Goal: Navigation & Orientation: Find specific page/section

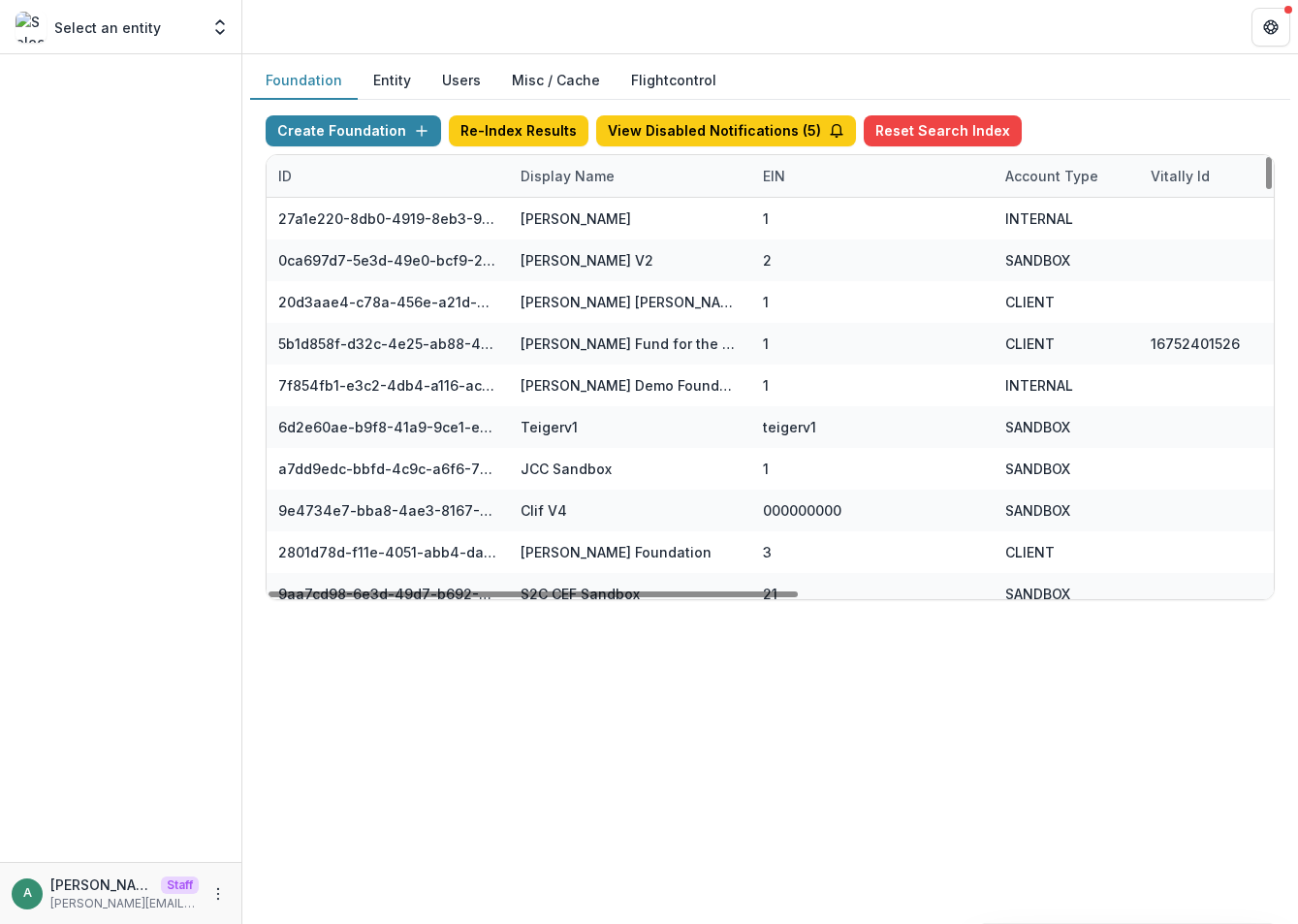
click at [638, 196] on div "ID Display Name EIN Account Type Vitally Id Subdomain Created on Actions Featur…" at bounding box center [1211, 176] width 1889 height 42
click at [1032, 183] on div "Account Type" at bounding box center [1051, 176] width 116 height 21
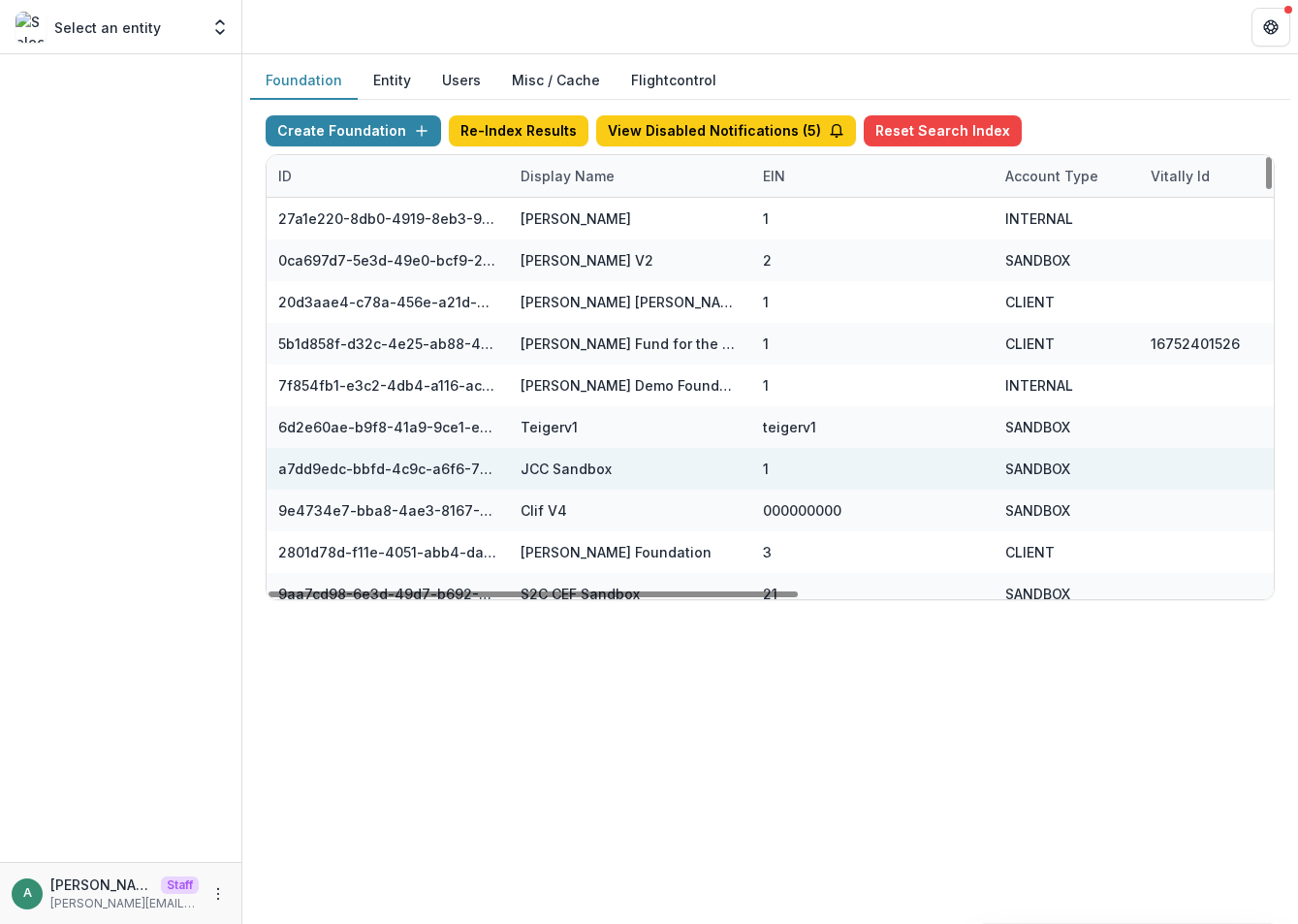
click at [1045, 453] on div "SANDBOX" at bounding box center [1066, 469] width 122 height 41
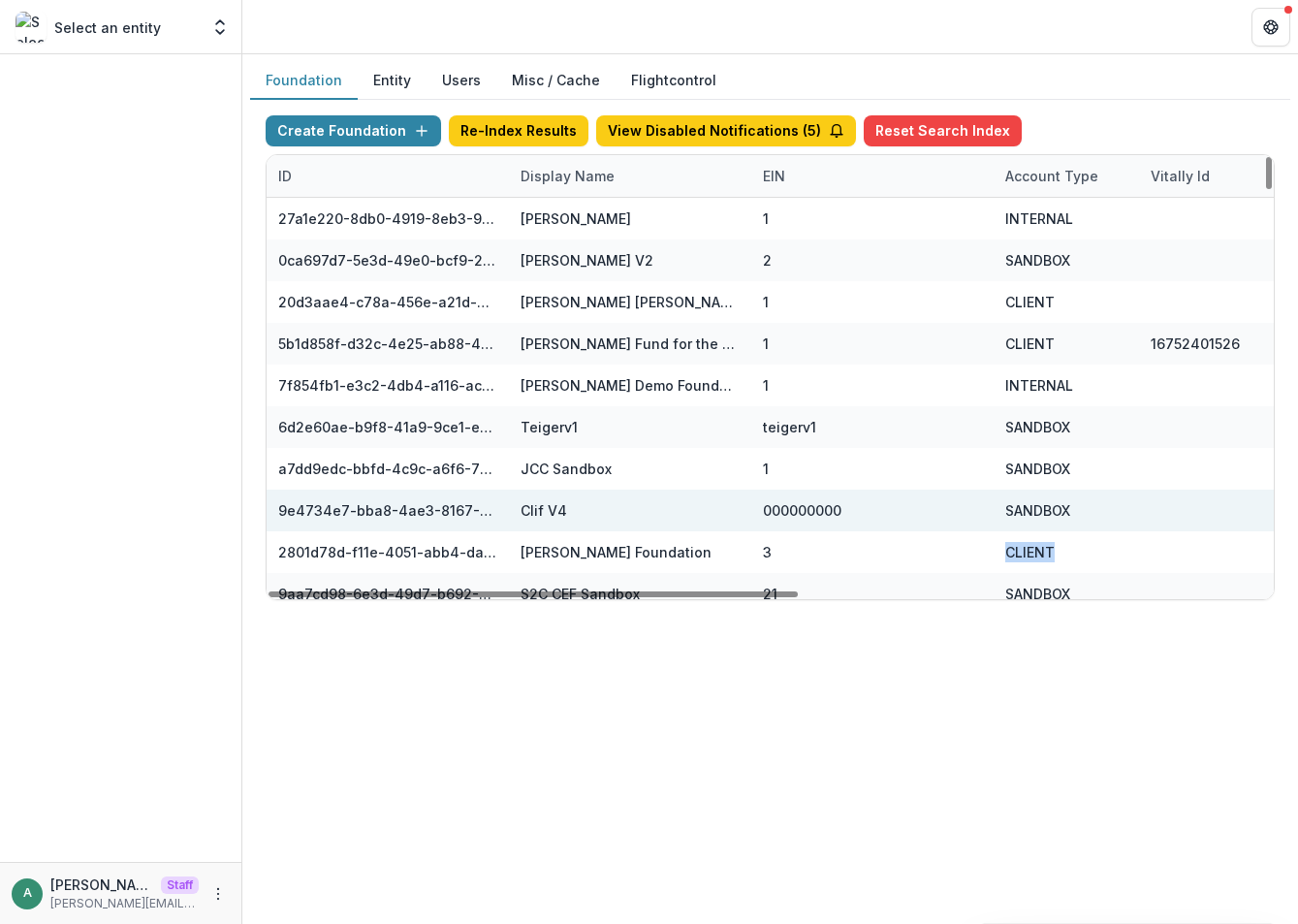
drag, startPoint x: 1041, startPoint y: 548, endPoint x: 1008, endPoint y: 512, distance: 48.8
click at [1004, 548] on div "CLIENT" at bounding box center [1065, 552] width 145 height 41
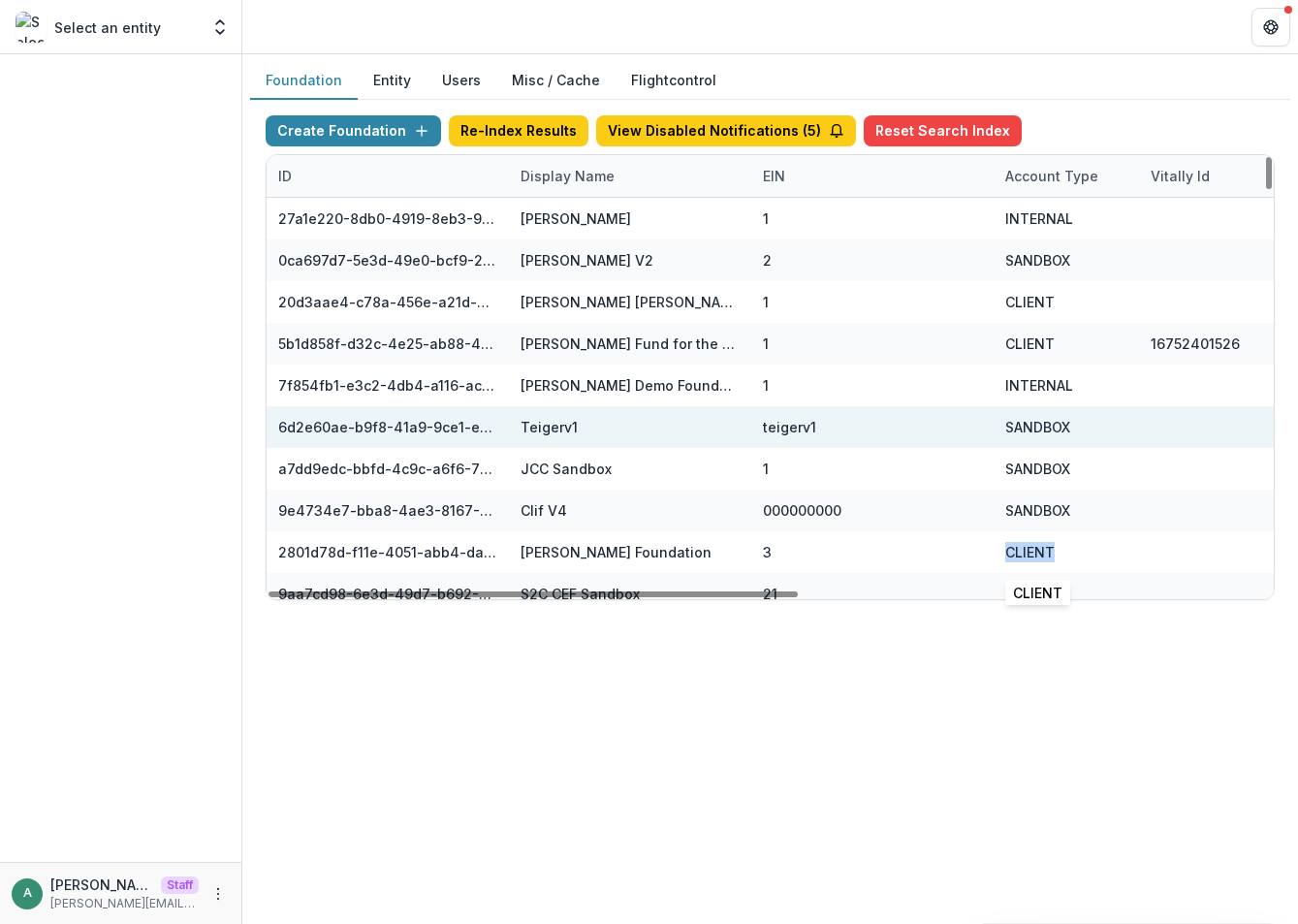
copy div "CLIENT"
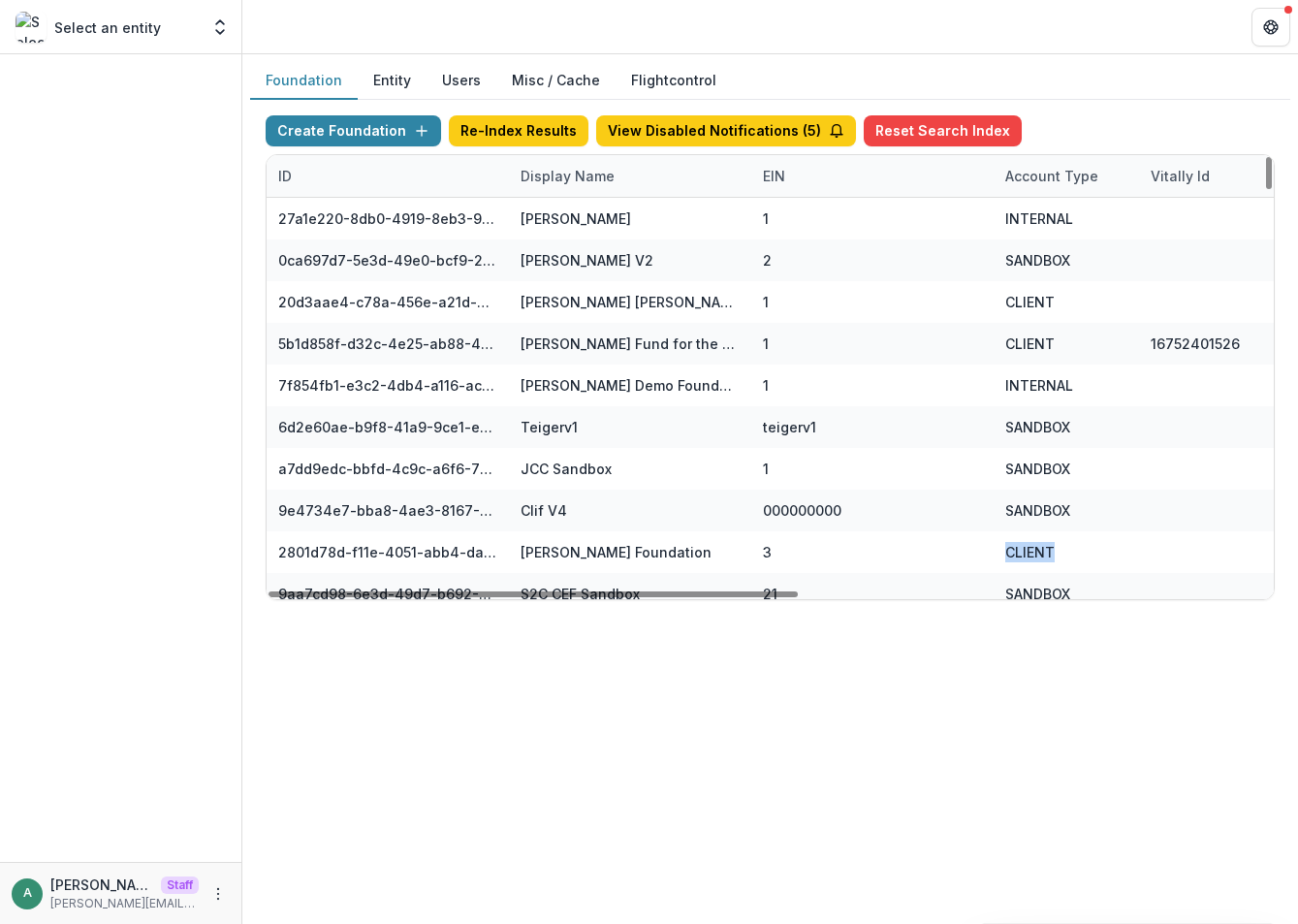
click at [1060, 180] on div "Account Type" at bounding box center [1051, 176] width 116 height 21
click at [1062, 221] on input at bounding box center [1113, 219] width 233 height 31
paste input "******"
type input "******"
click at [1091, 93] on div "Foundation Entity Users Misc / Cache Flightcontrol" at bounding box center [769, 81] width 1039 height 38
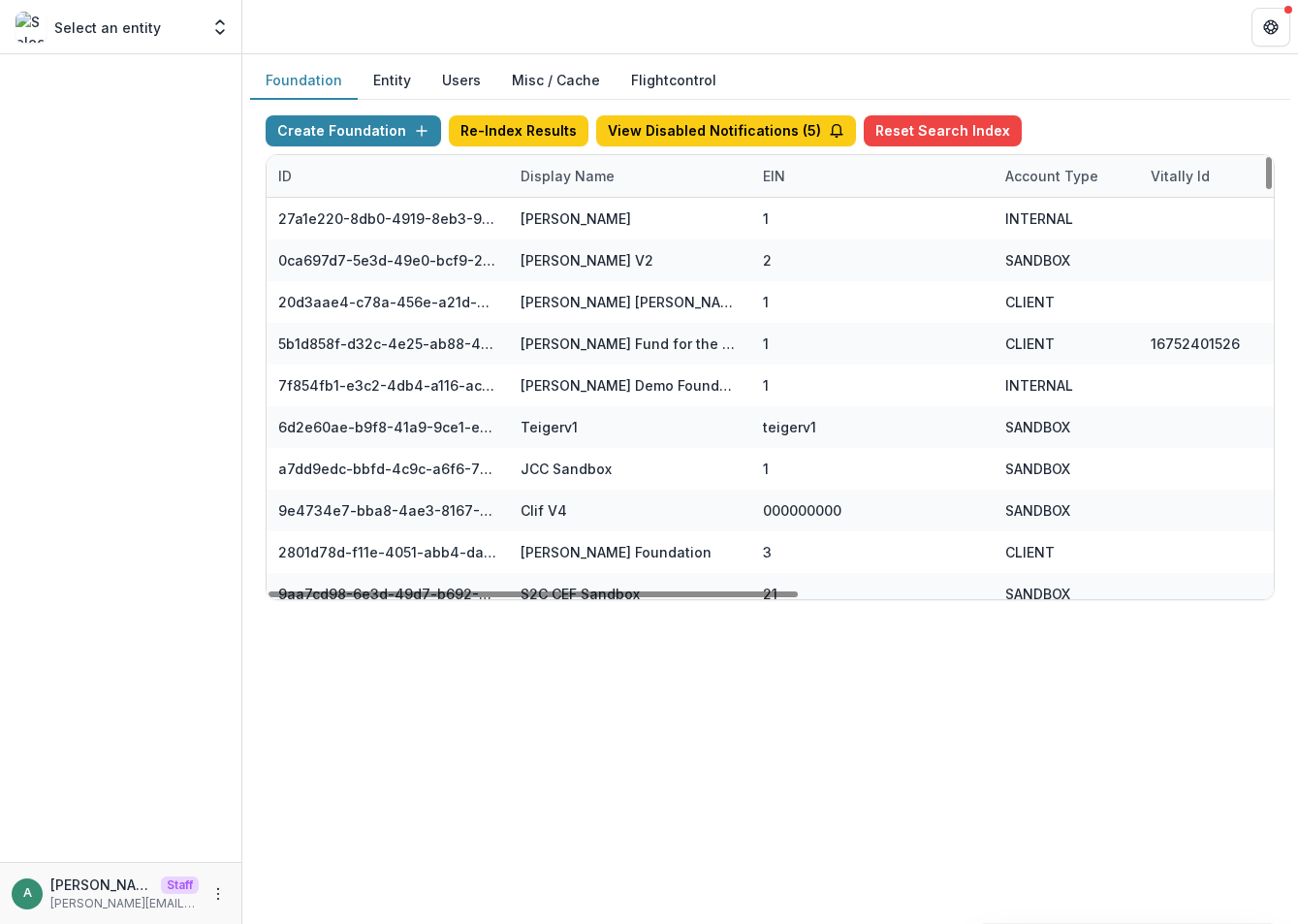
click at [1053, 183] on div "Account Type" at bounding box center [1051, 176] width 116 height 21
click at [1084, 229] on input at bounding box center [1113, 219] width 233 height 31
paste input "******"
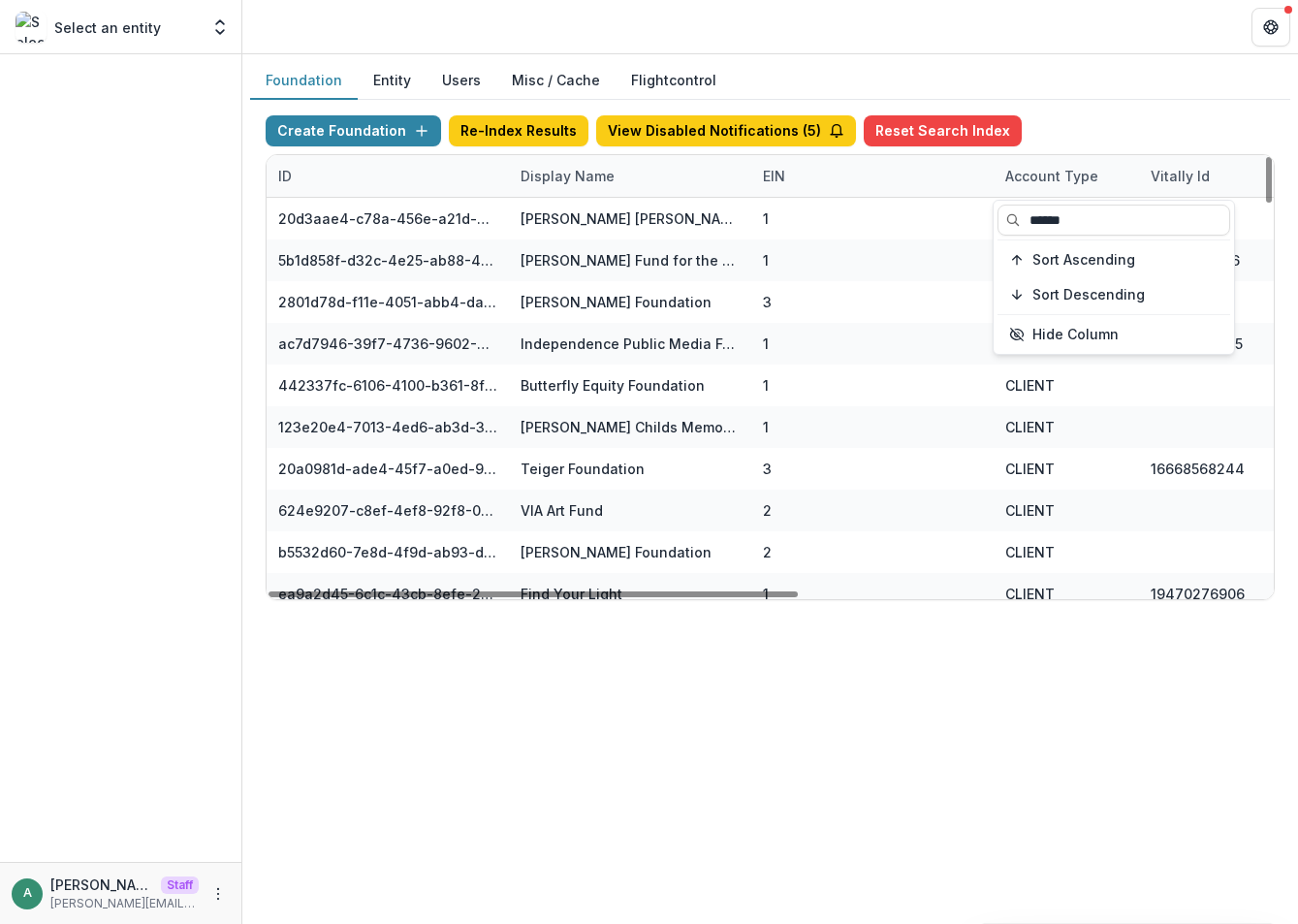
type input "******"
click at [1084, 140] on div "Create Foundation Re-Index Results View Disabled Notifications ( 5 ) Reset Sear…" at bounding box center [770, 134] width 1009 height 38
click at [617, 175] on div "Display Name" at bounding box center [567, 176] width 117 height 21
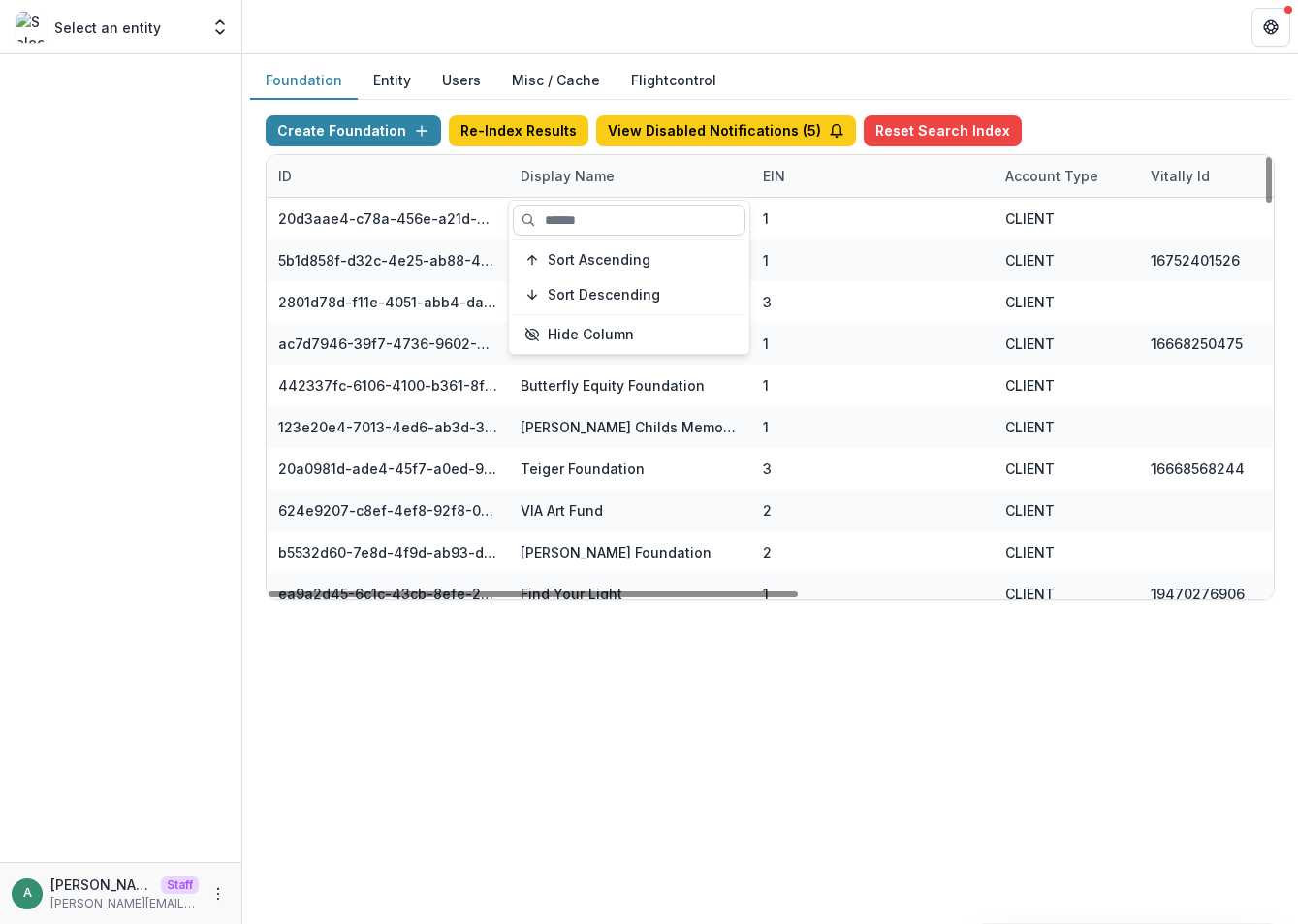
click at [615, 220] on input at bounding box center [629, 219] width 233 height 31
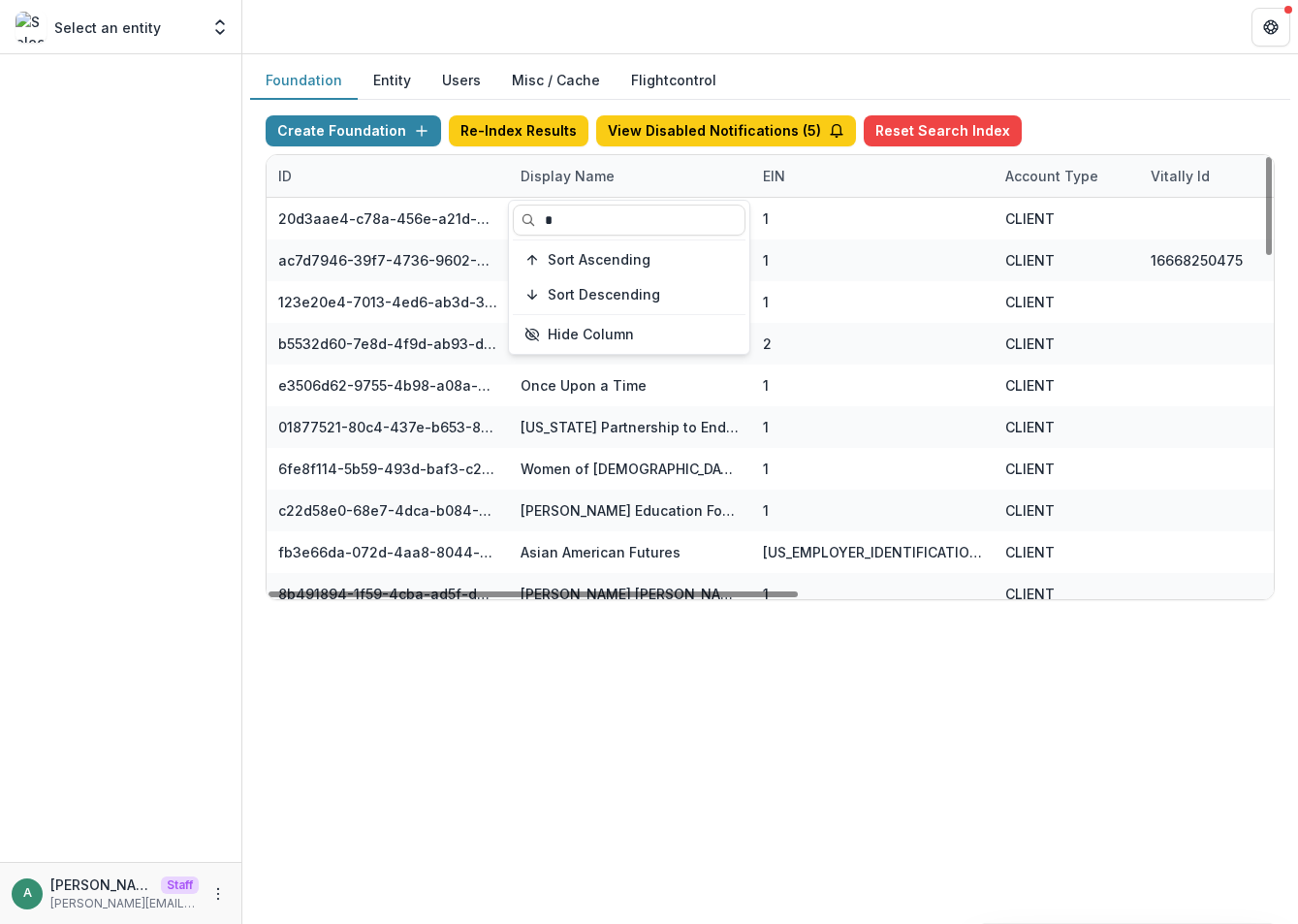
type input "*"
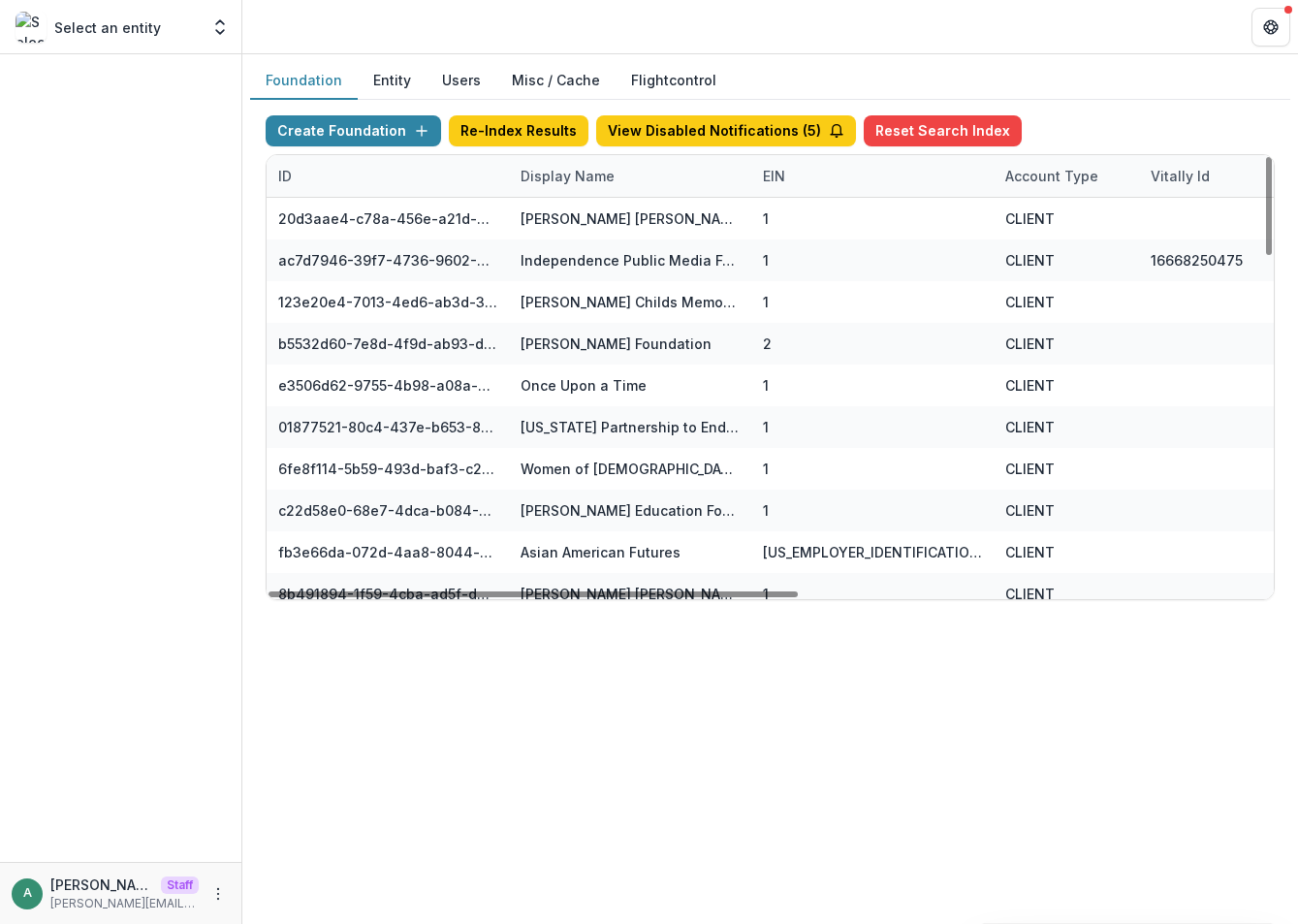
click at [898, 38] on header at bounding box center [769, 27] width 1055 height 53
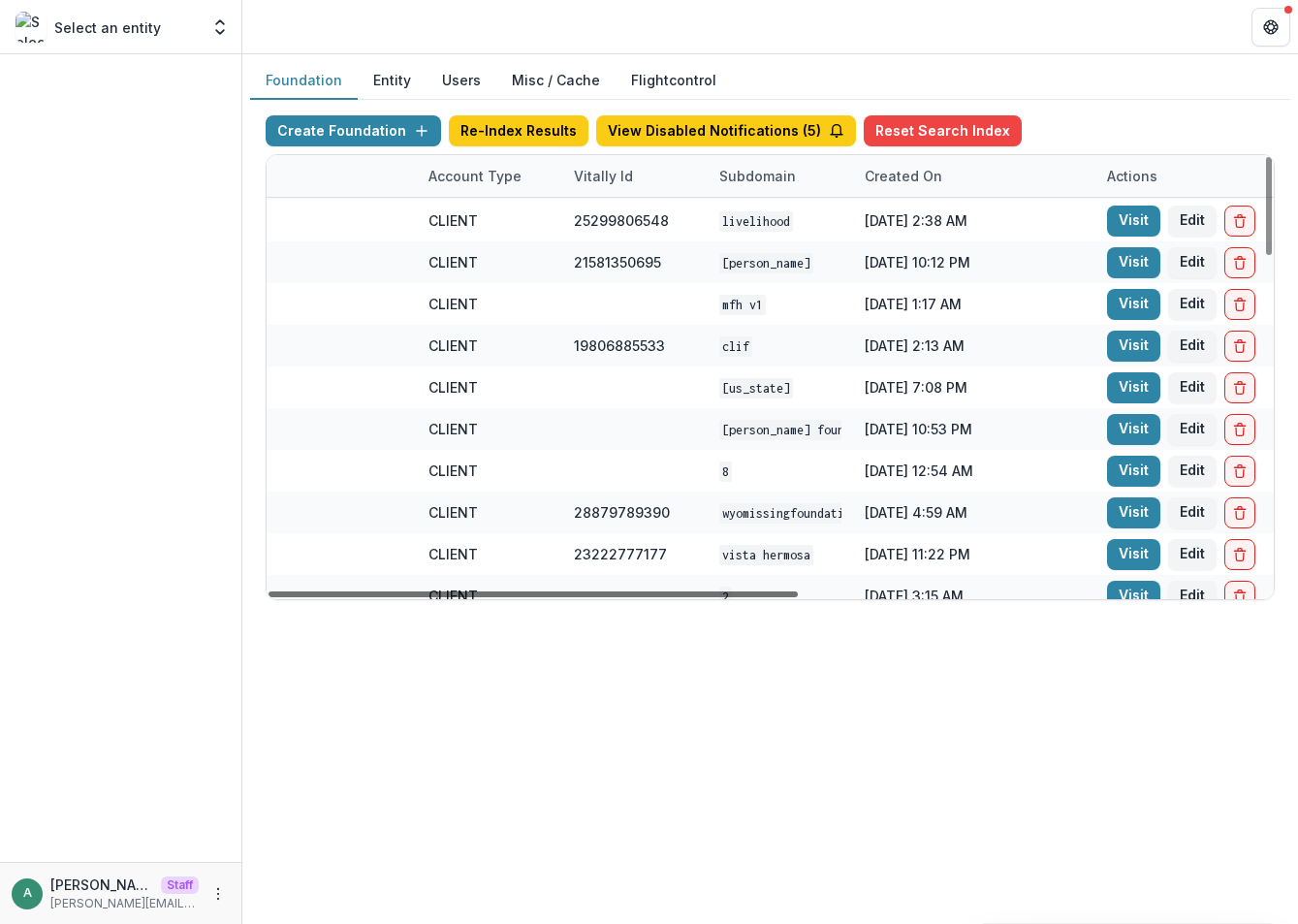
scroll to position [581, 676]
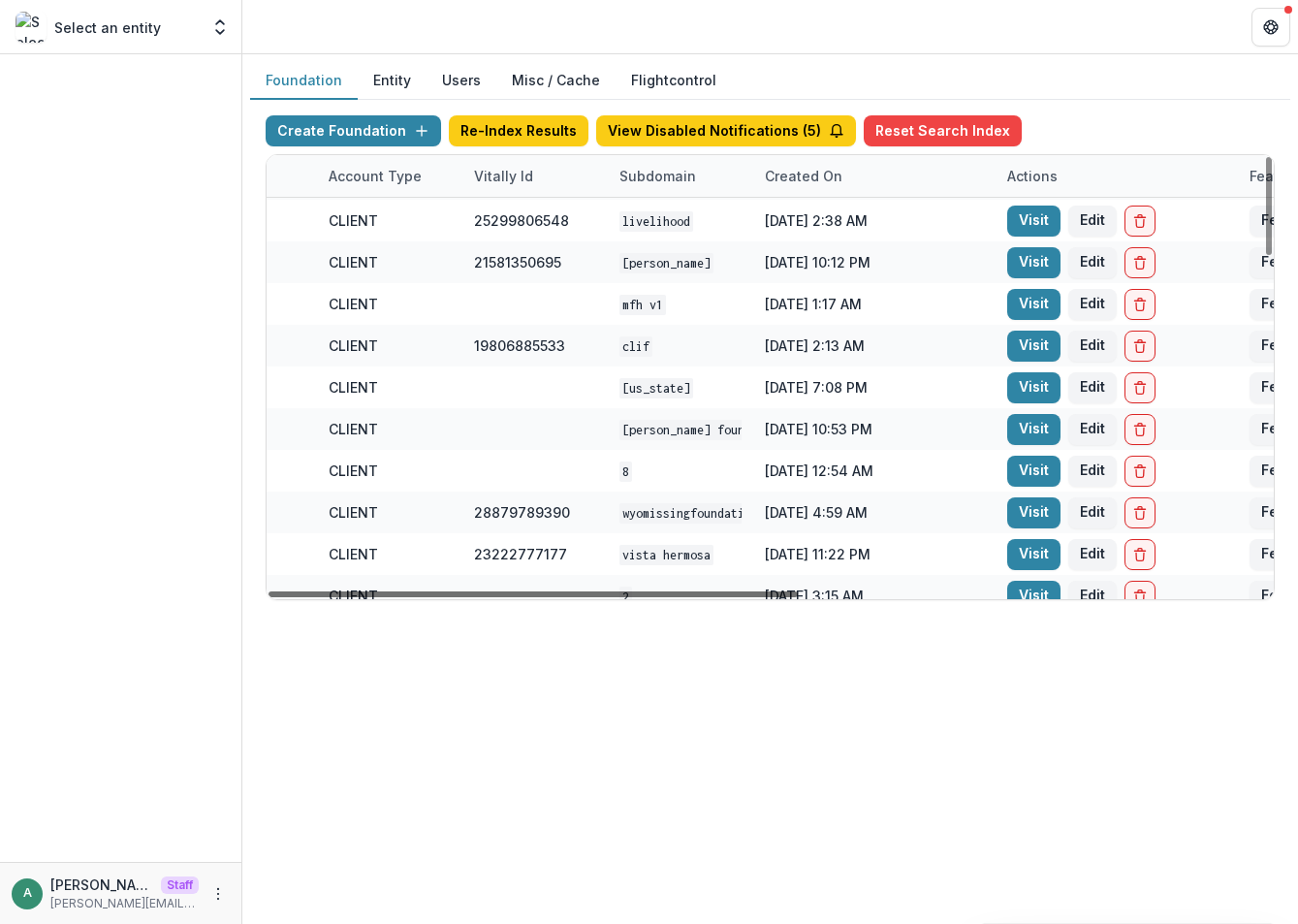
drag, startPoint x: 749, startPoint y: 591, endPoint x: 1105, endPoint y: 598, distance: 356.1
click at [798, 597] on div at bounding box center [533, 594] width 529 height 6
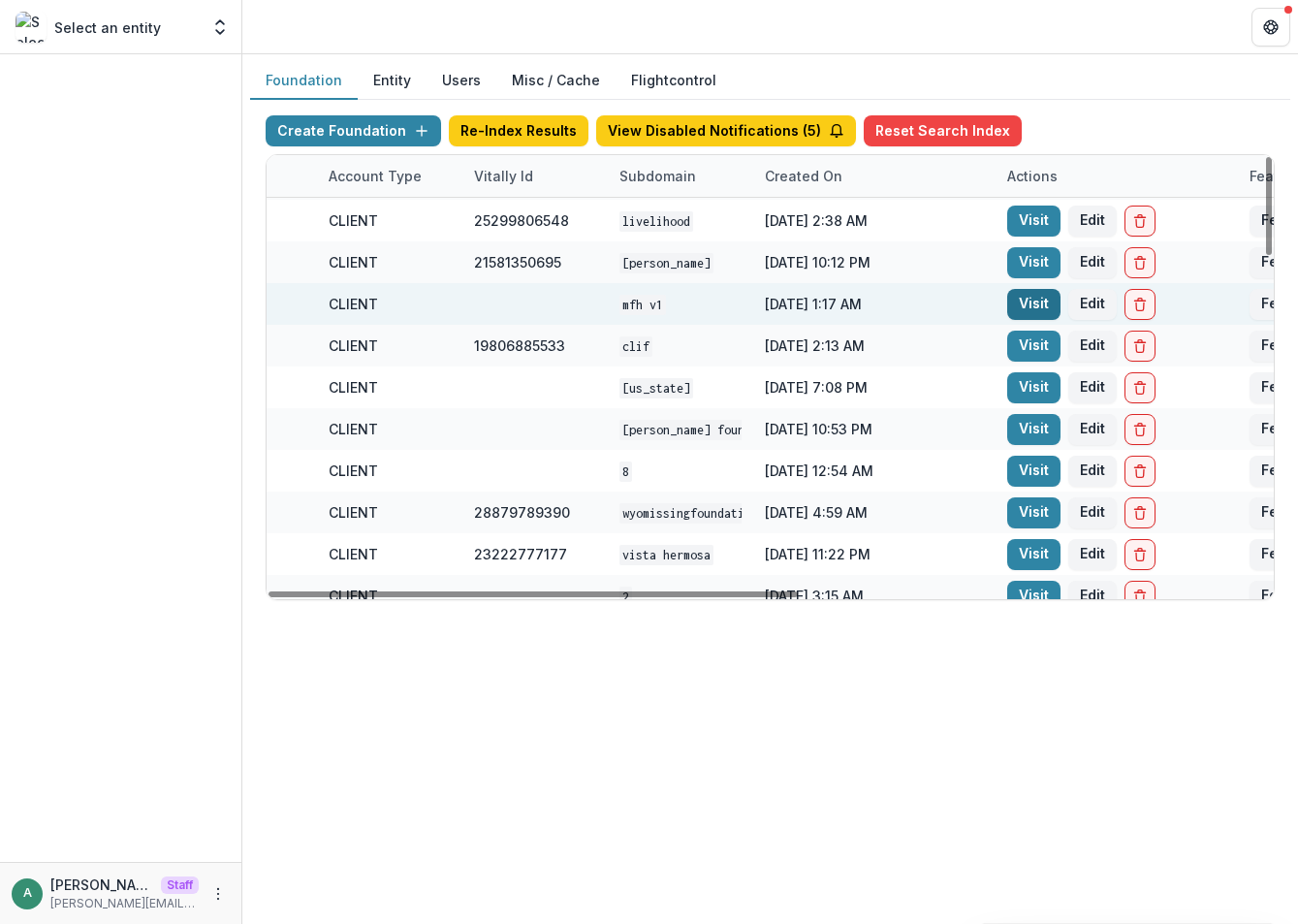
click at [1036, 307] on link "Visit" at bounding box center [1033, 304] width 53 height 31
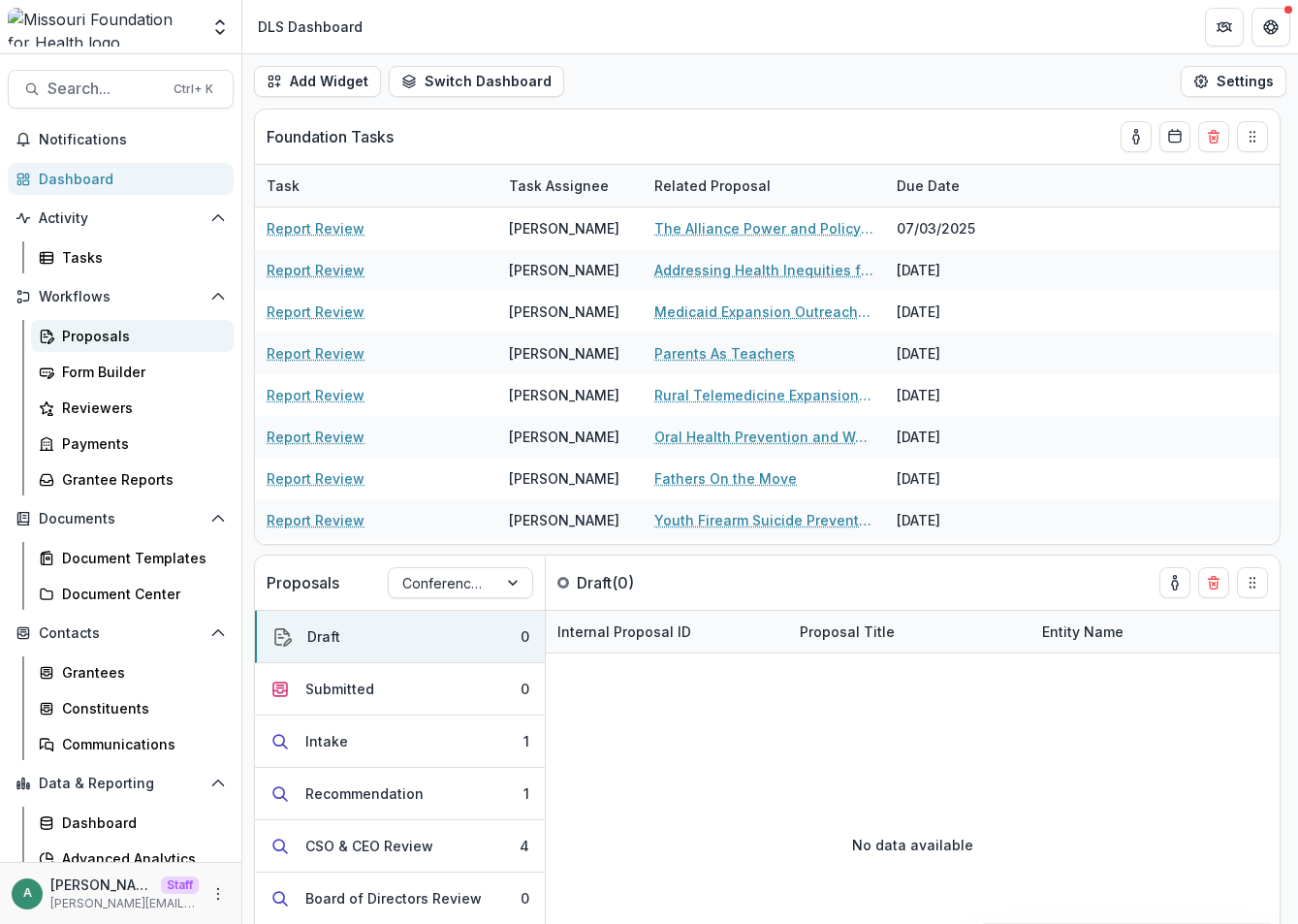
scroll to position [512, 0]
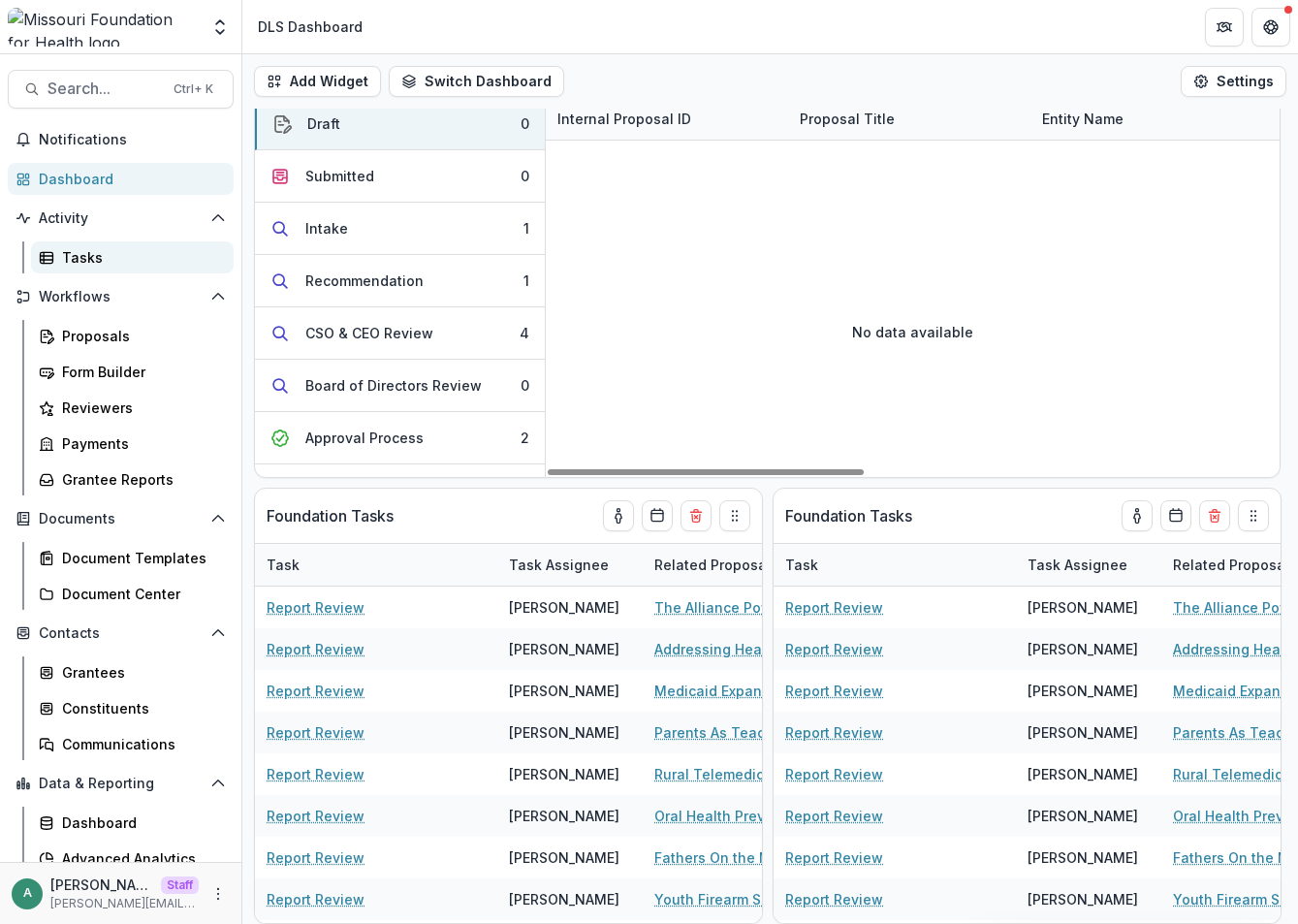
click at [86, 256] on div "Tasks" at bounding box center [140, 257] width 156 height 21
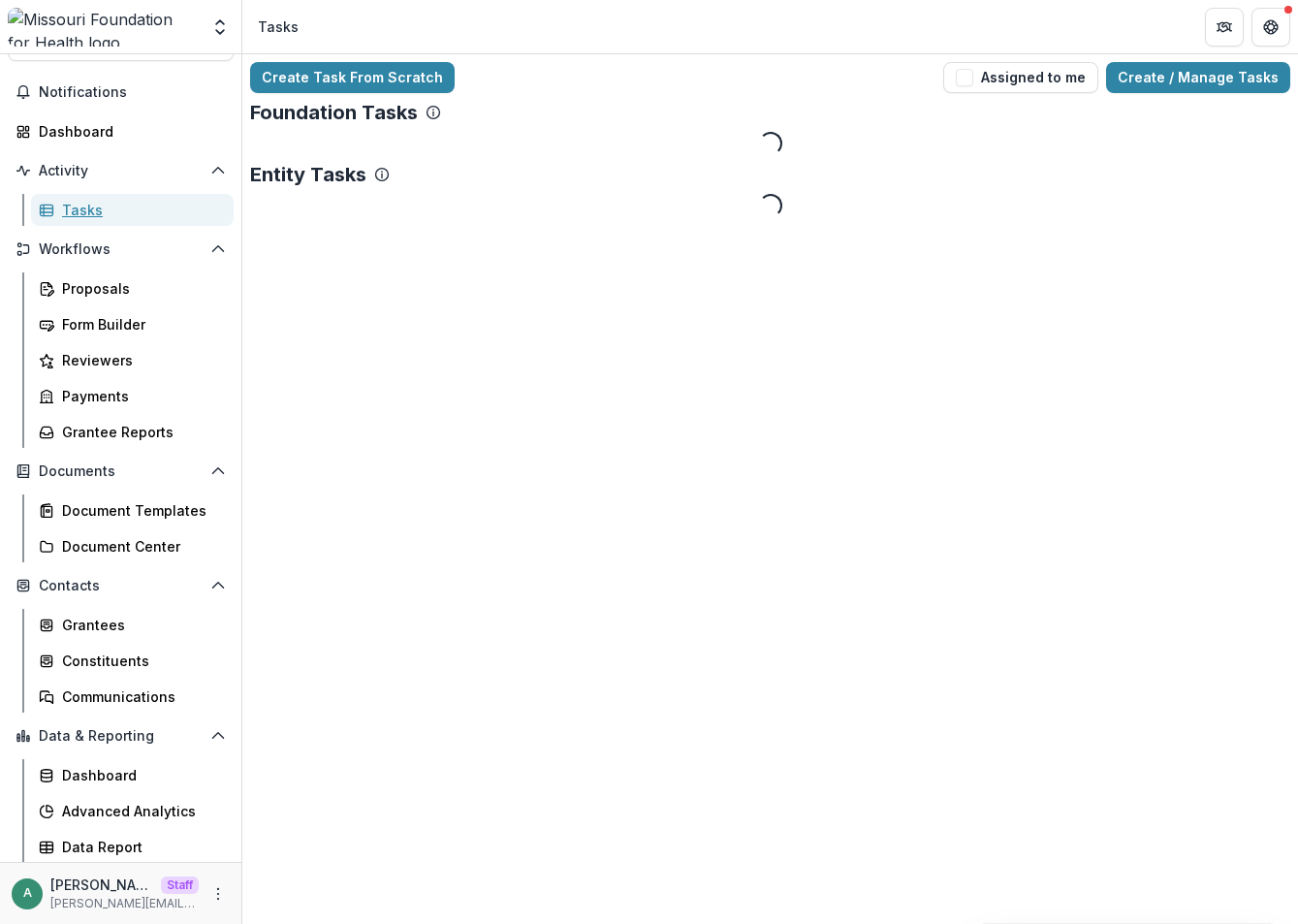
scroll to position [48, 0]
click at [116, 397] on div "Payments" at bounding box center [140, 395] width 156 height 21
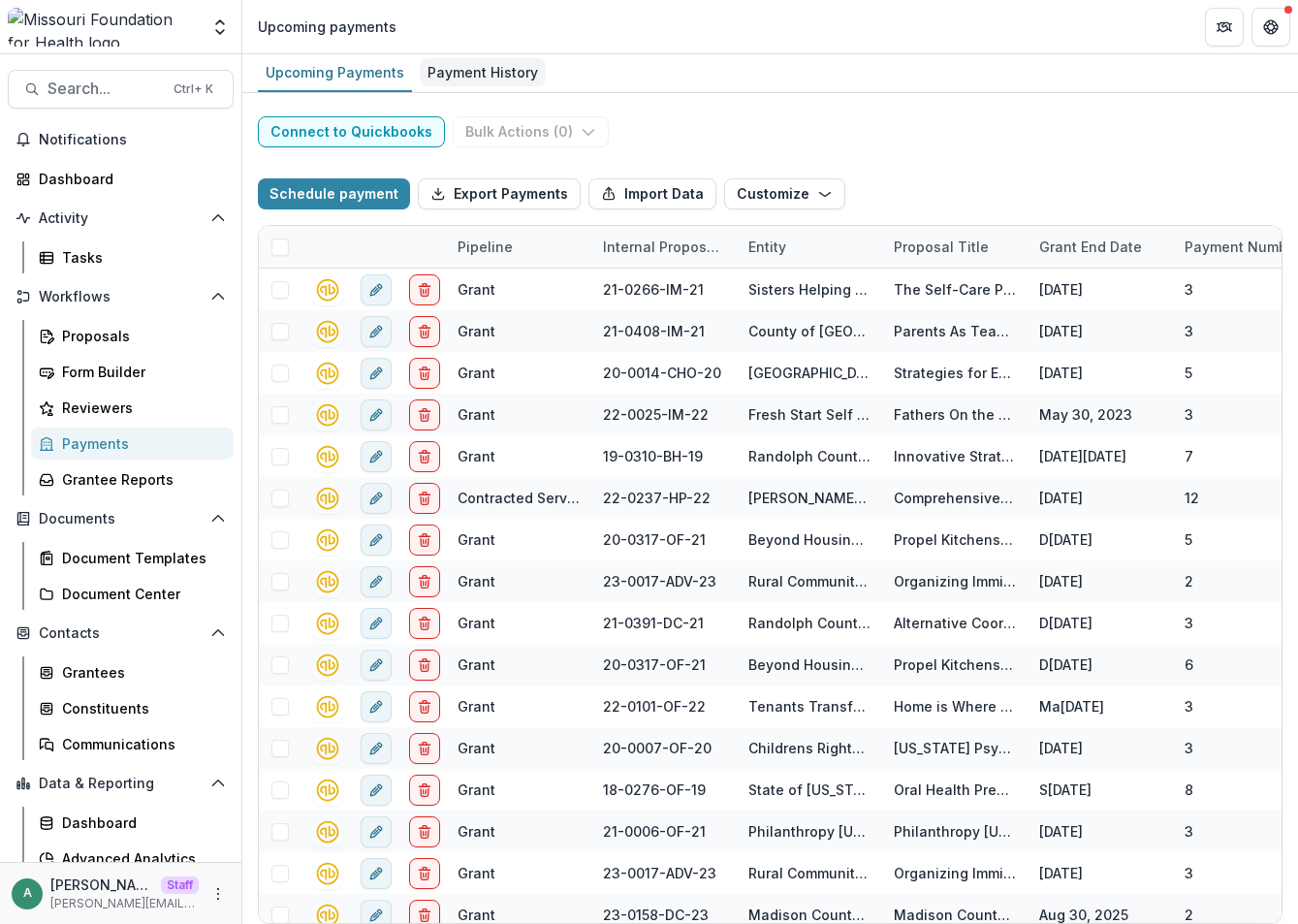
click at [471, 80] on div "Payment History" at bounding box center [483, 72] width 126 height 28
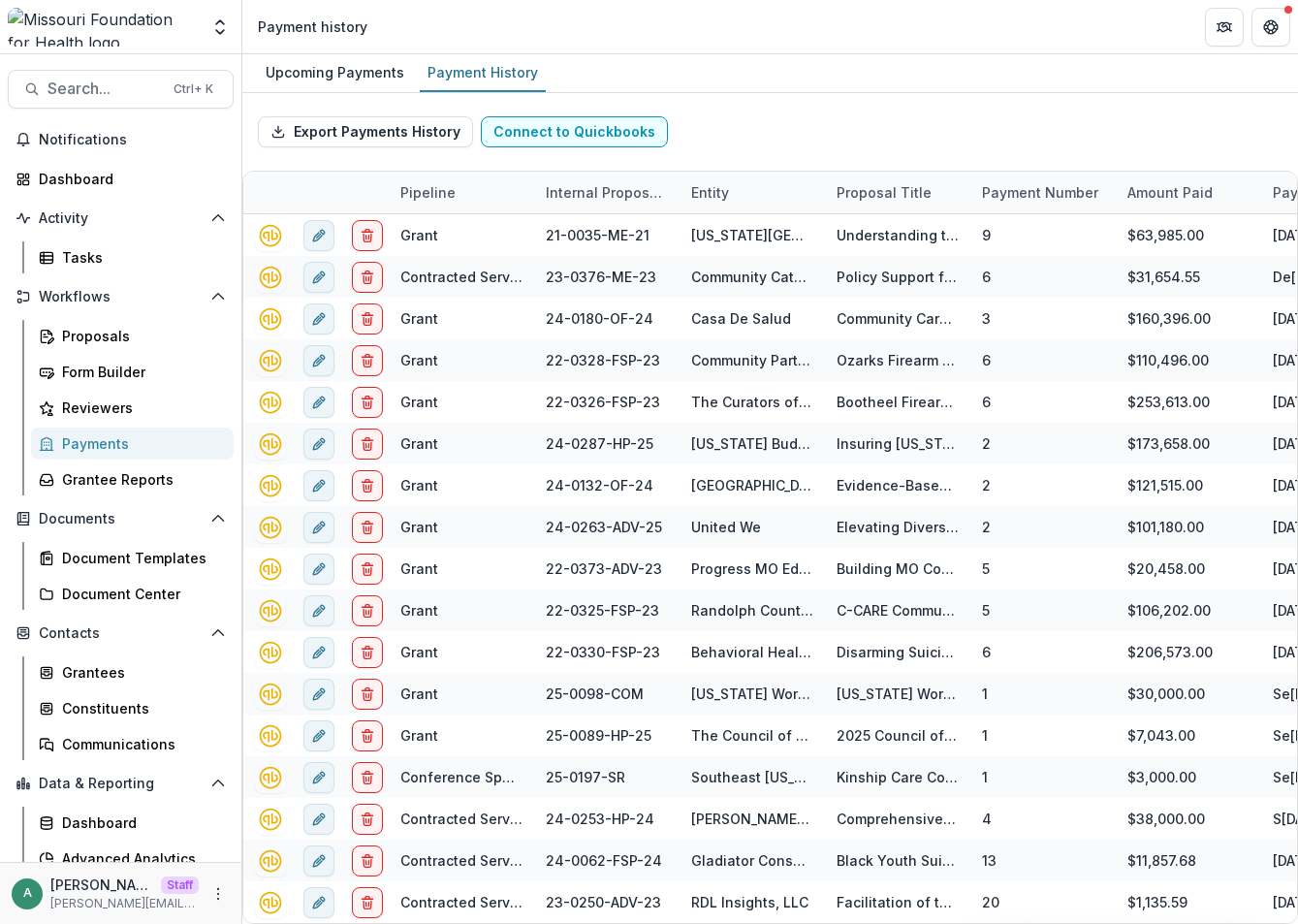
scroll to position [48, 0]
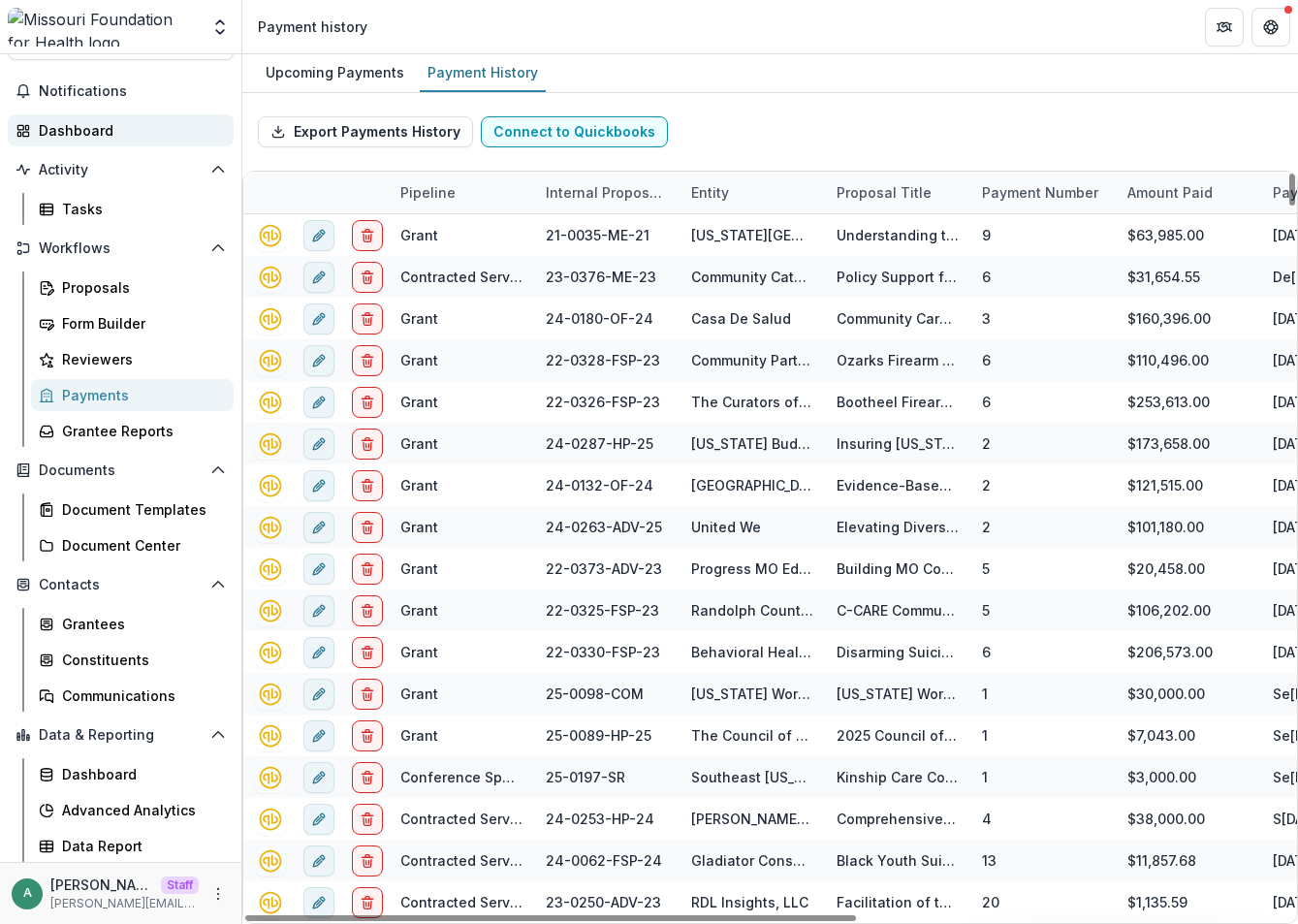
click at [80, 131] on div "Dashboard" at bounding box center [128, 130] width 180 height 21
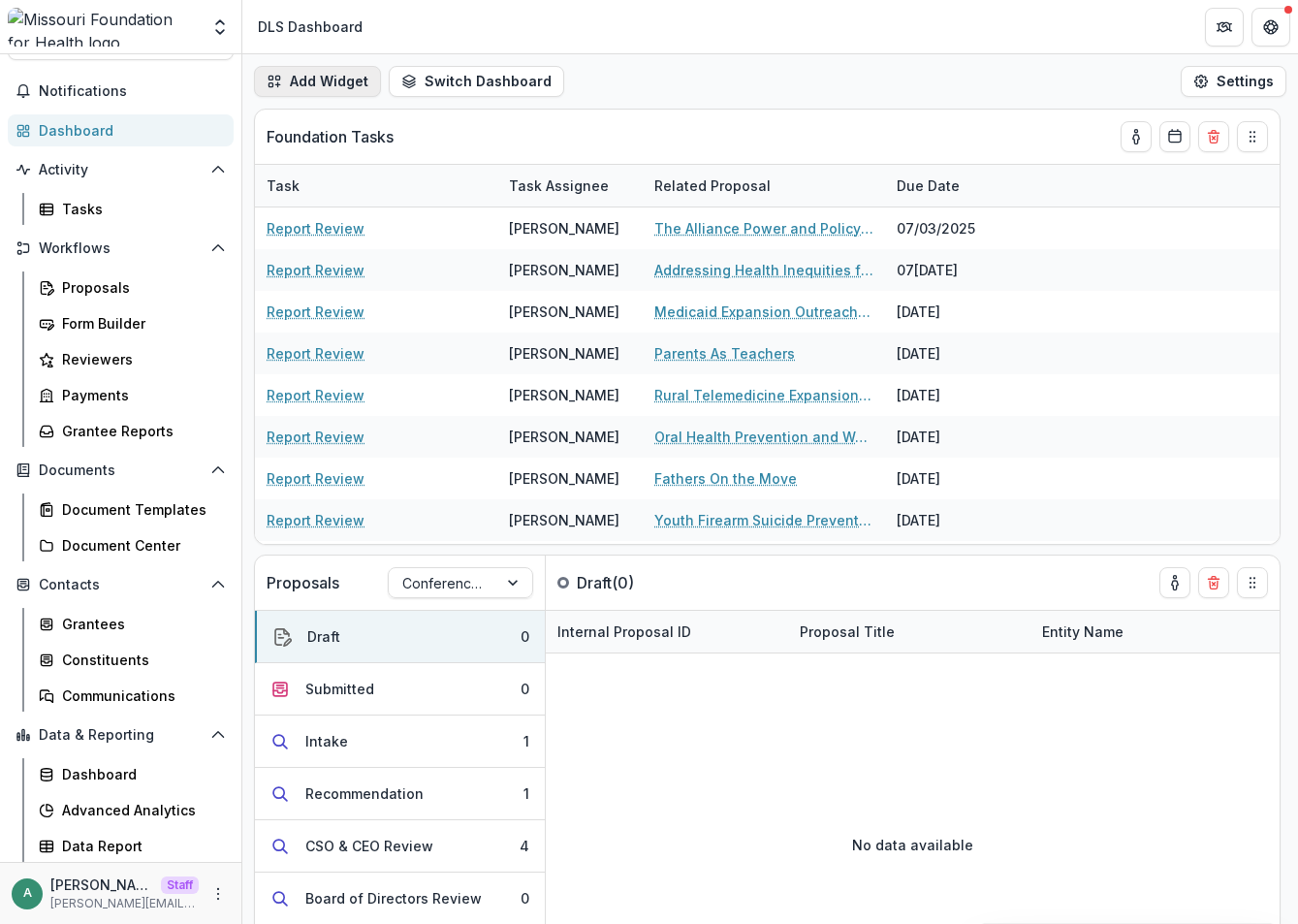
click at [344, 83] on button "Add Widget" at bounding box center [317, 81] width 127 height 31
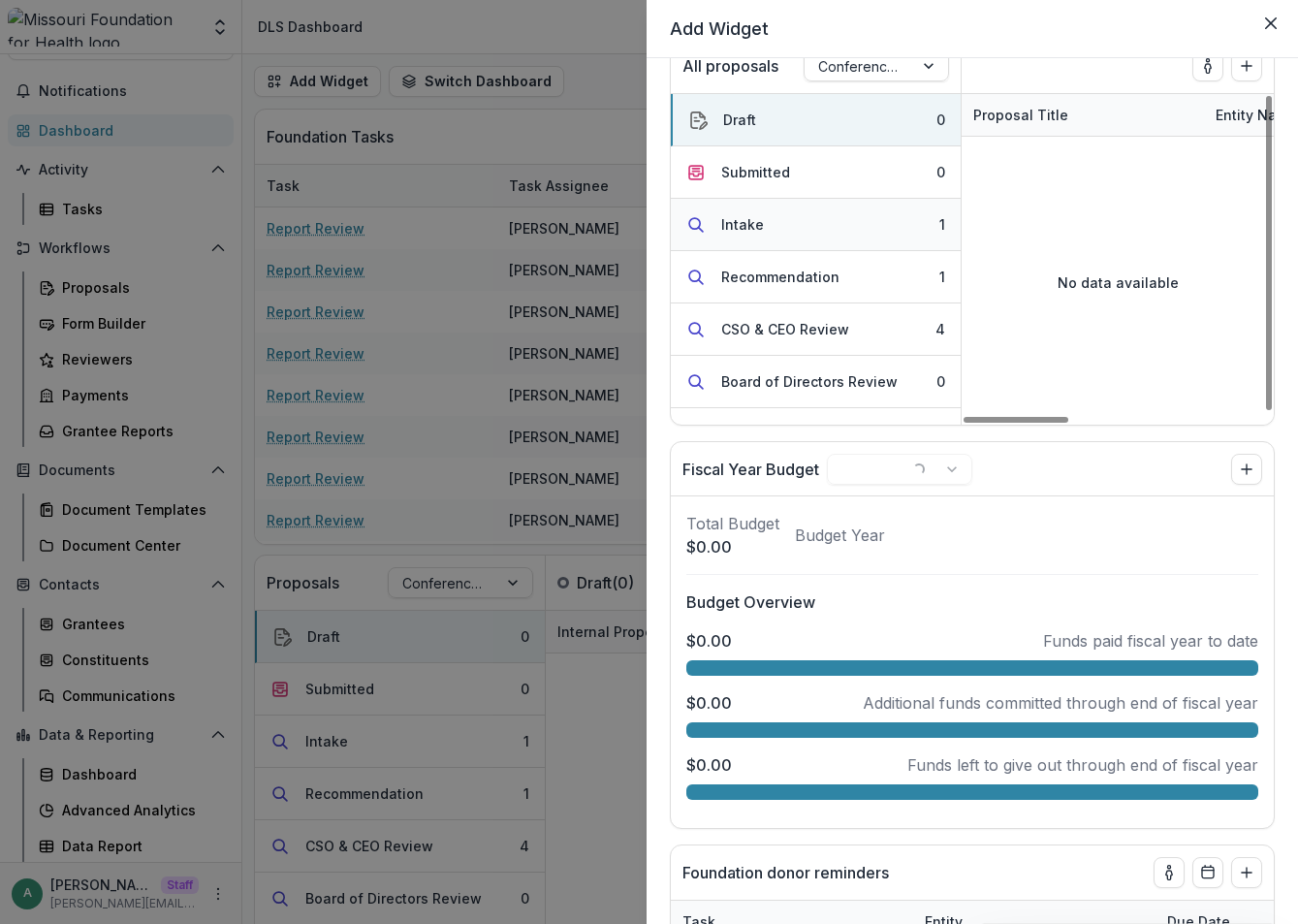
scroll to position [1163, 0]
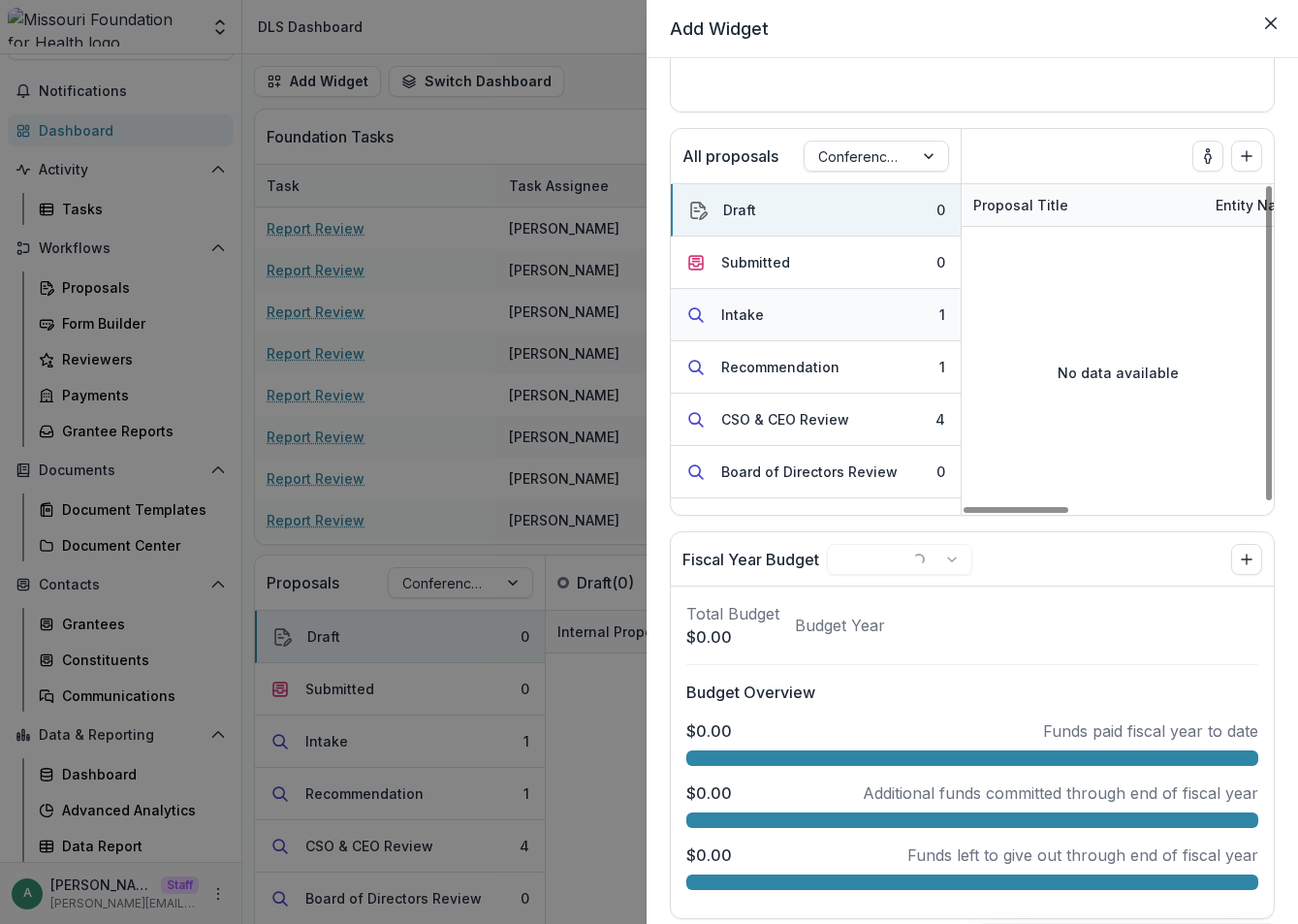
click at [836, 299] on button "Intake 1" at bounding box center [815, 315] width 290 height 52
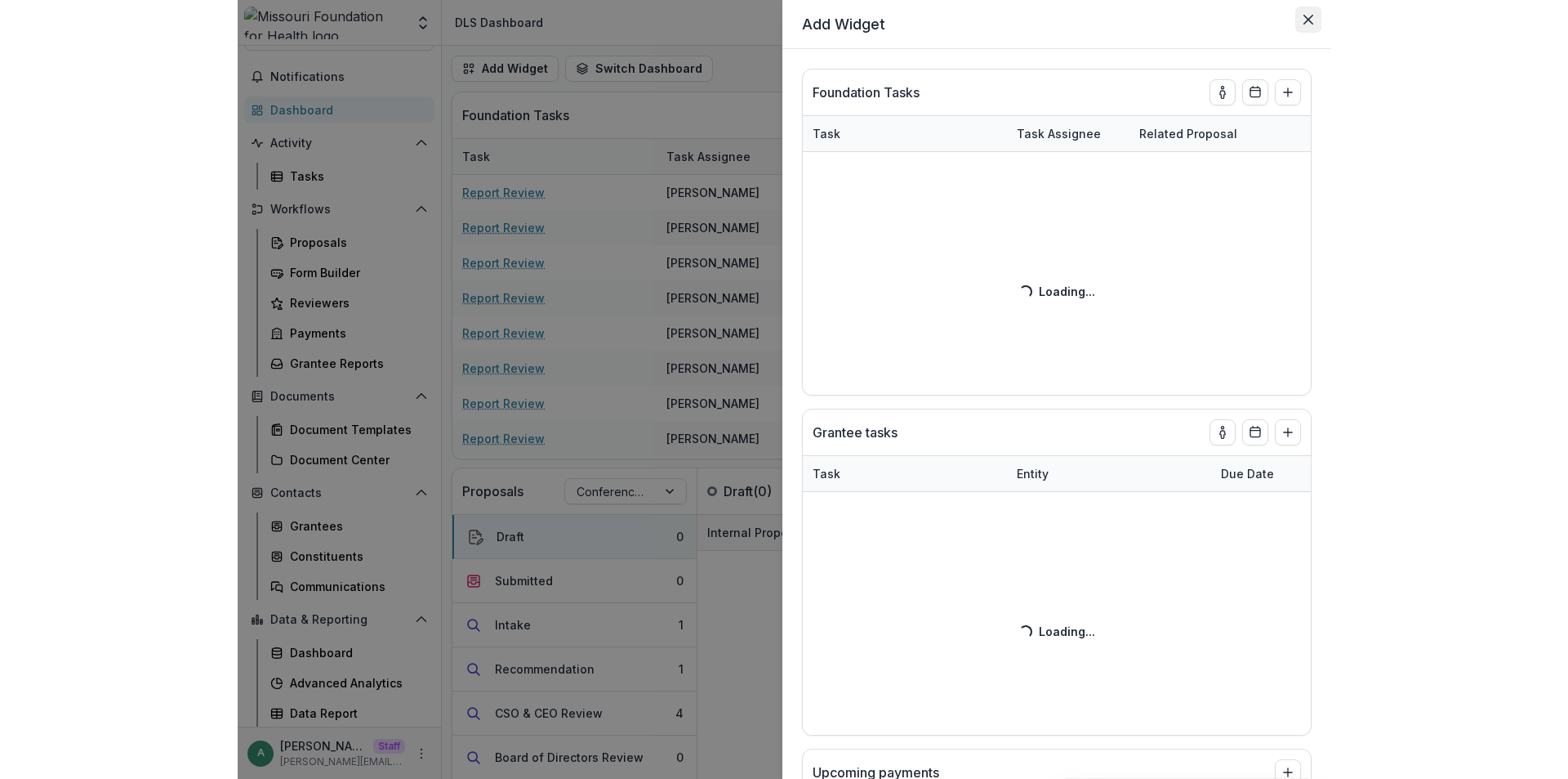
scroll to position [0, 0]
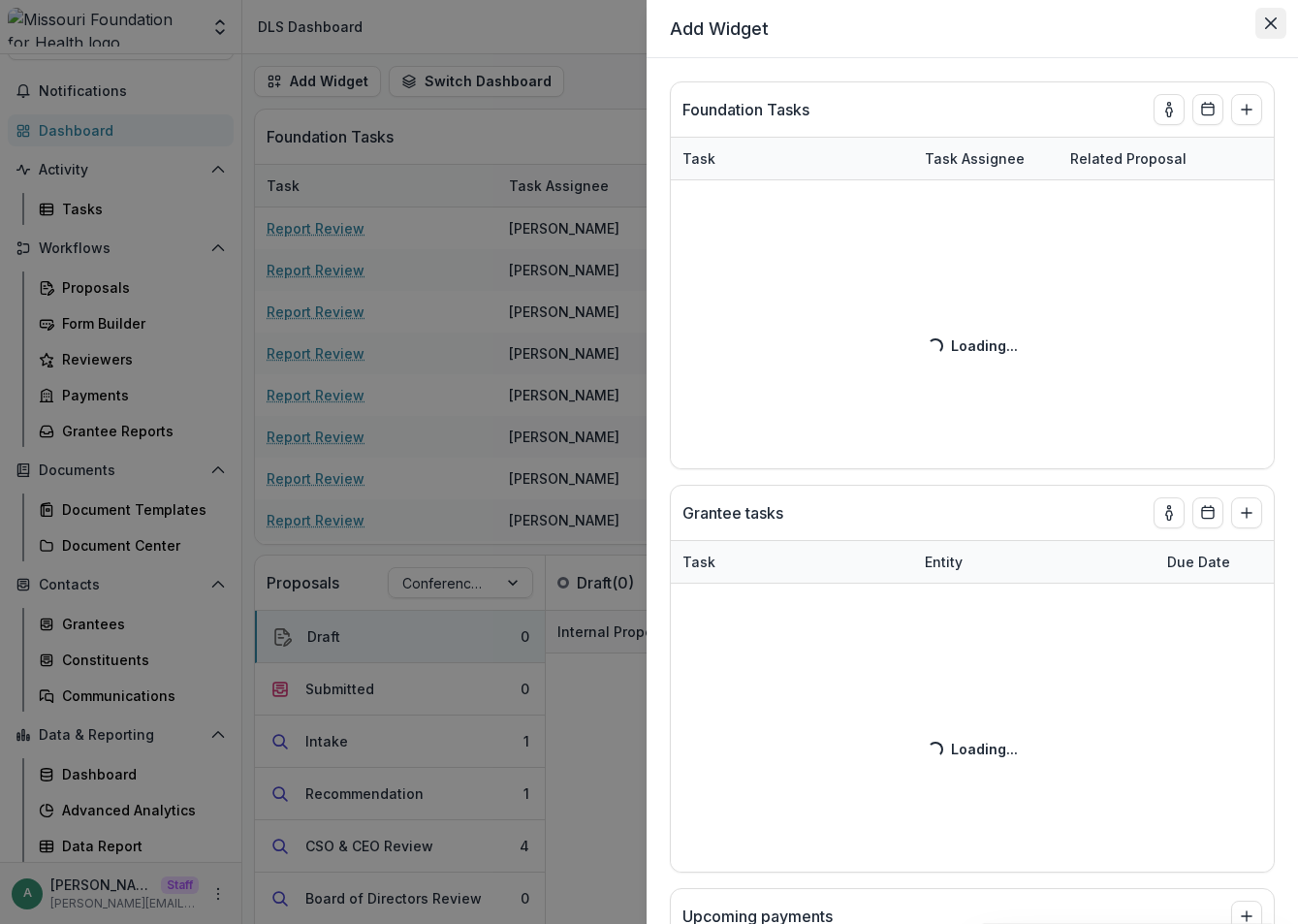
click at [1272, 23] on icon "Close" at bounding box center [1270, 24] width 12 height 12
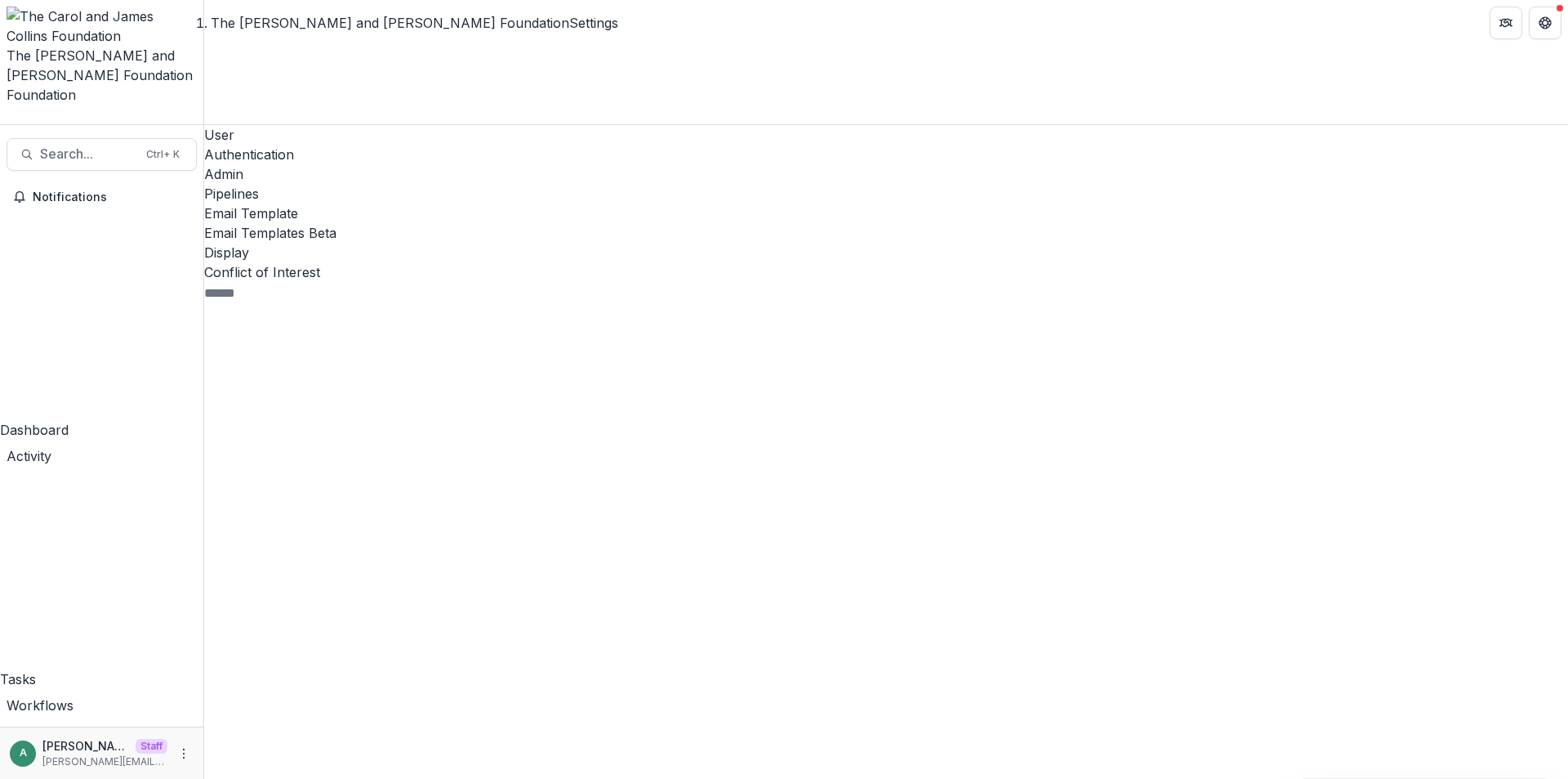
click at [1281, 42] on header "The [PERSON_NAME] and [PERSON_NAME] Foundation Settings" at bounding box center [886, 22] width 1364 height 45
